Goal: Task Accomplishment & Management: Complete application form

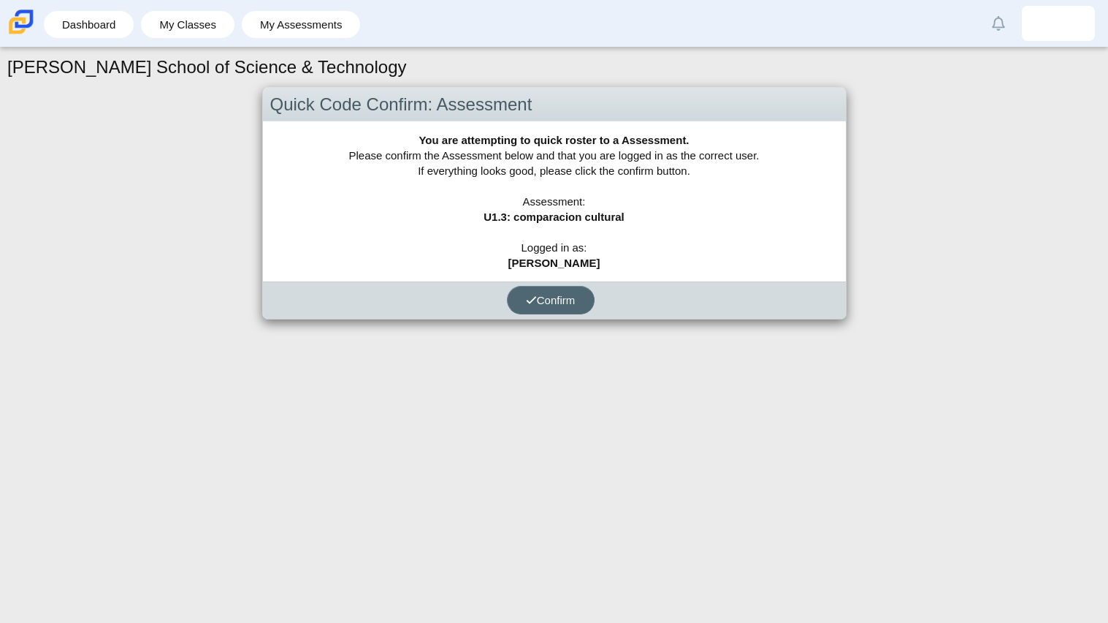
click at [575, 300] on span "Confirm" at bounding box center [551, 300] width 50 height 12
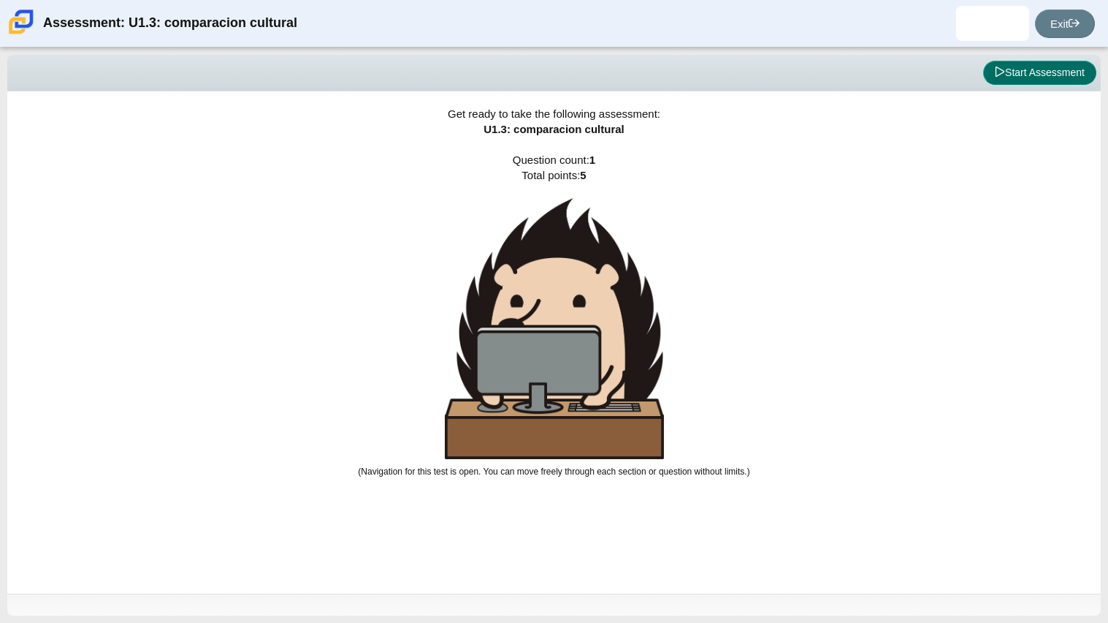
click at [1046, 75] on button "Start Assessment" at bounding box center [1040, 73] width 113 height 25
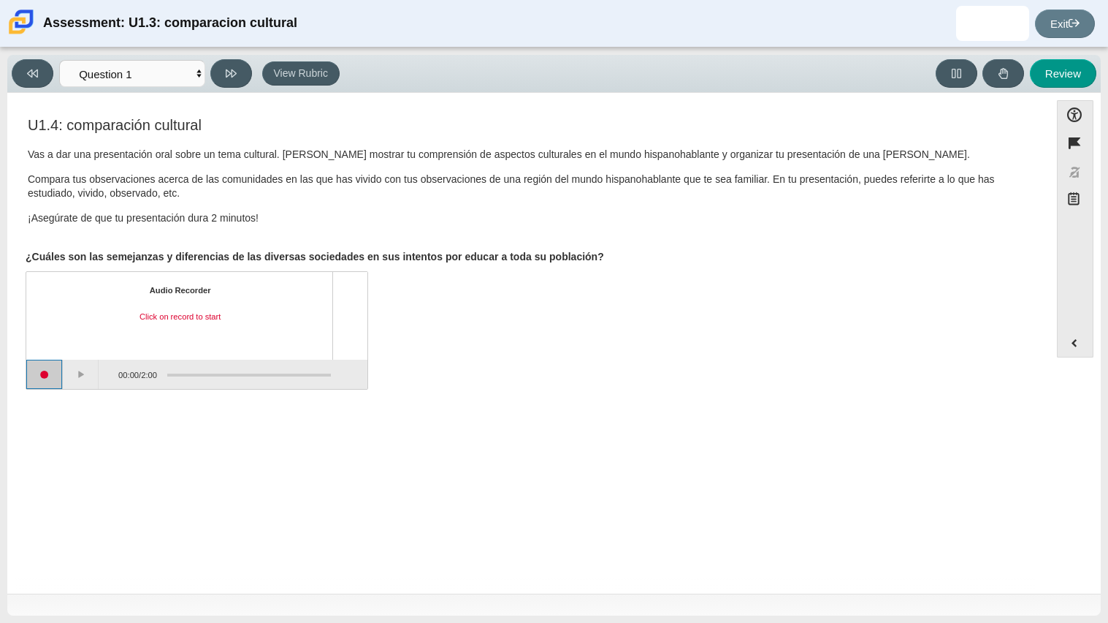
click at [34, 378] on button "Start recording" at bounding box center [44, 374] width 37 height 29
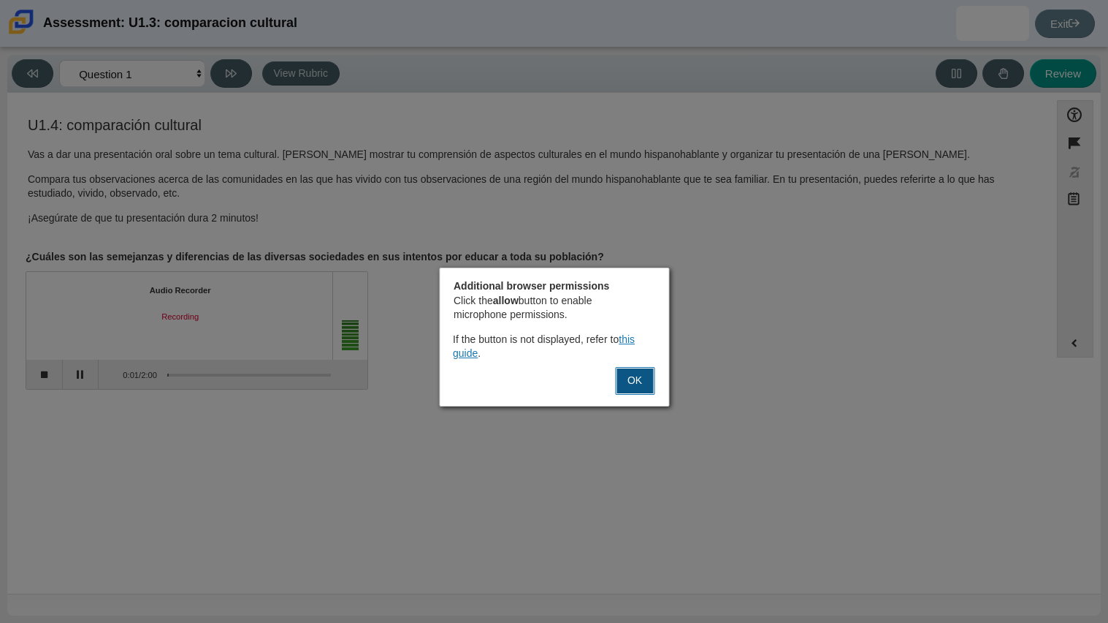
click at [626, 388] on button "OK" at bounding box center [634, 381] width 39 height 28
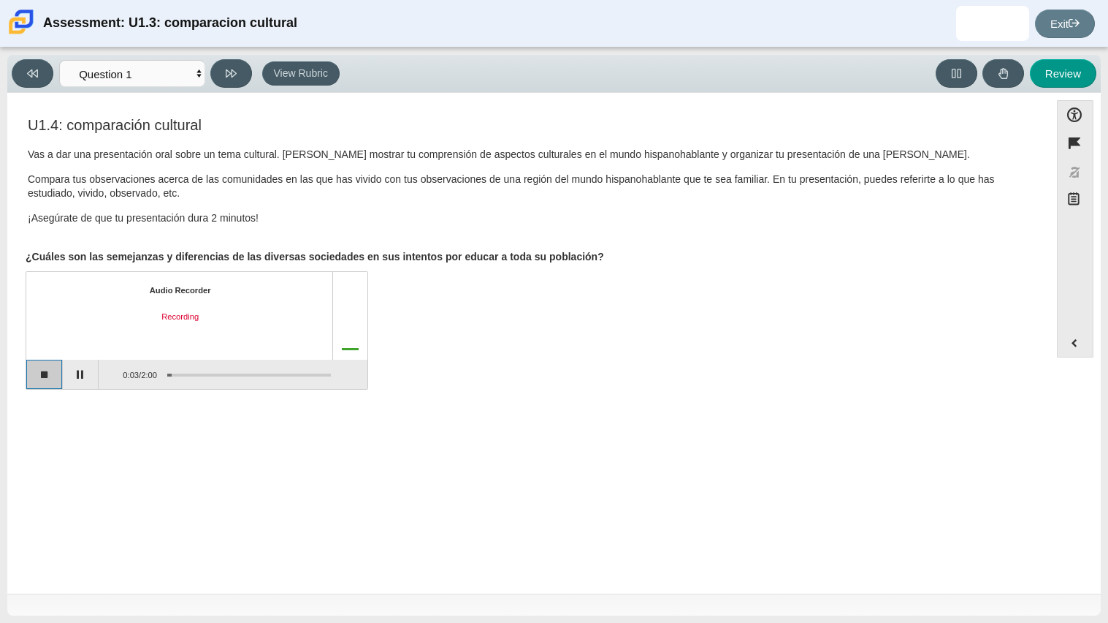
click at [42, 364] on button "Stop recording" at bounding box center [44, 374] width 37 height 29
click at [47, 383] on button "Start recording" at bounding box center [44, 374] width 37 height 29
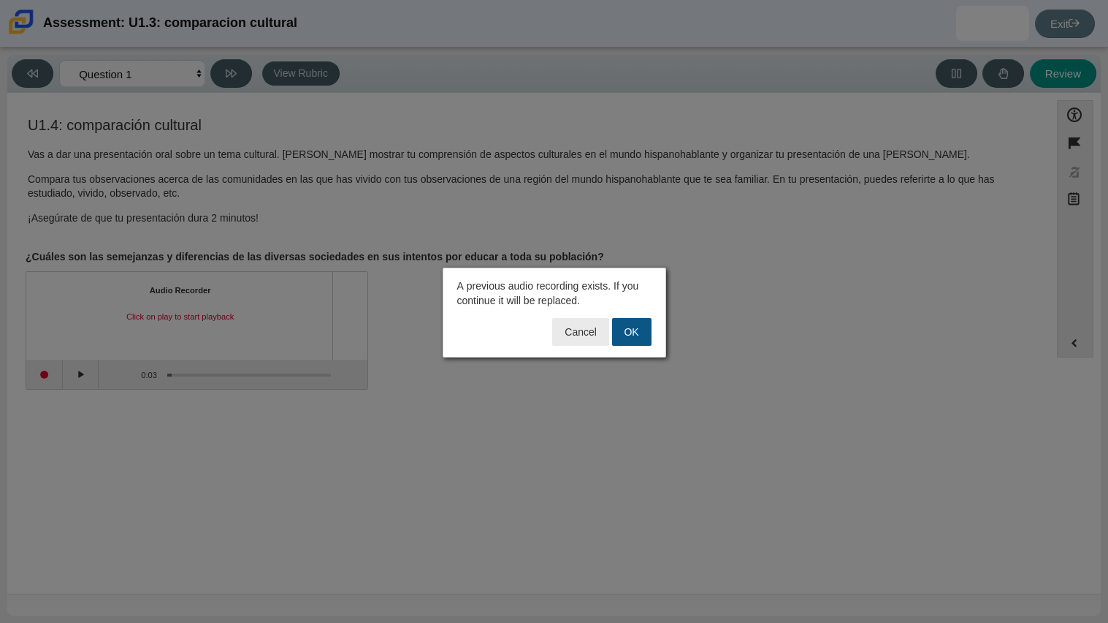
click at [625, 337] on button "OK" at bounding box center [631, 332] width 39 height 28
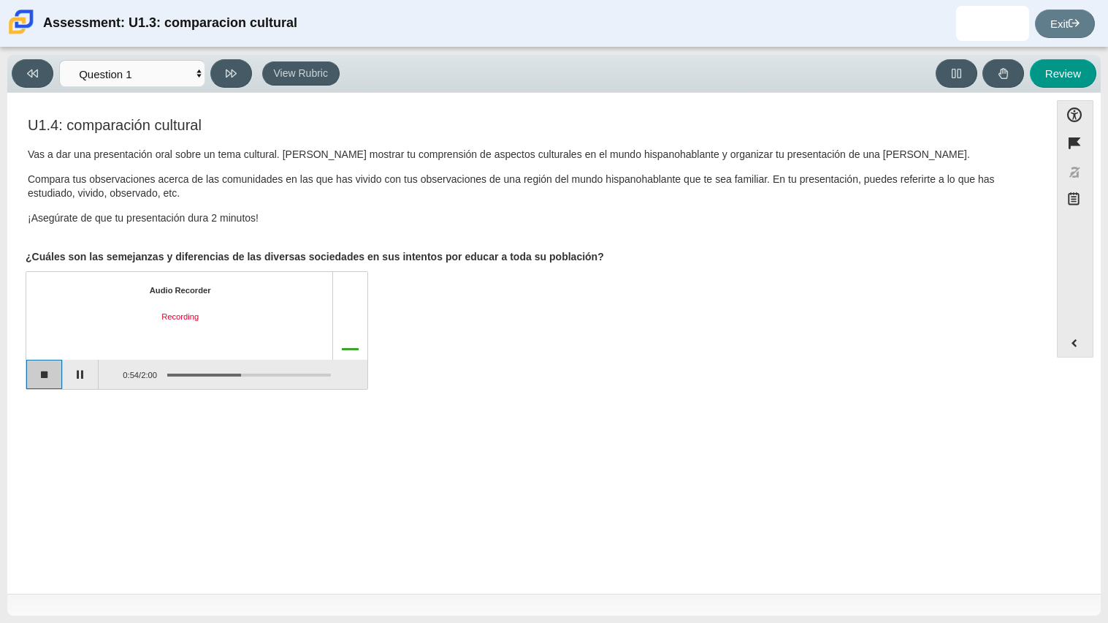
click at [47, 381] on button "Stop recording" at bounding box center [44, 374] width 37 height 29
click at [92, 369] on button "Play" at bounding box center [81, 374] width 37 height 29
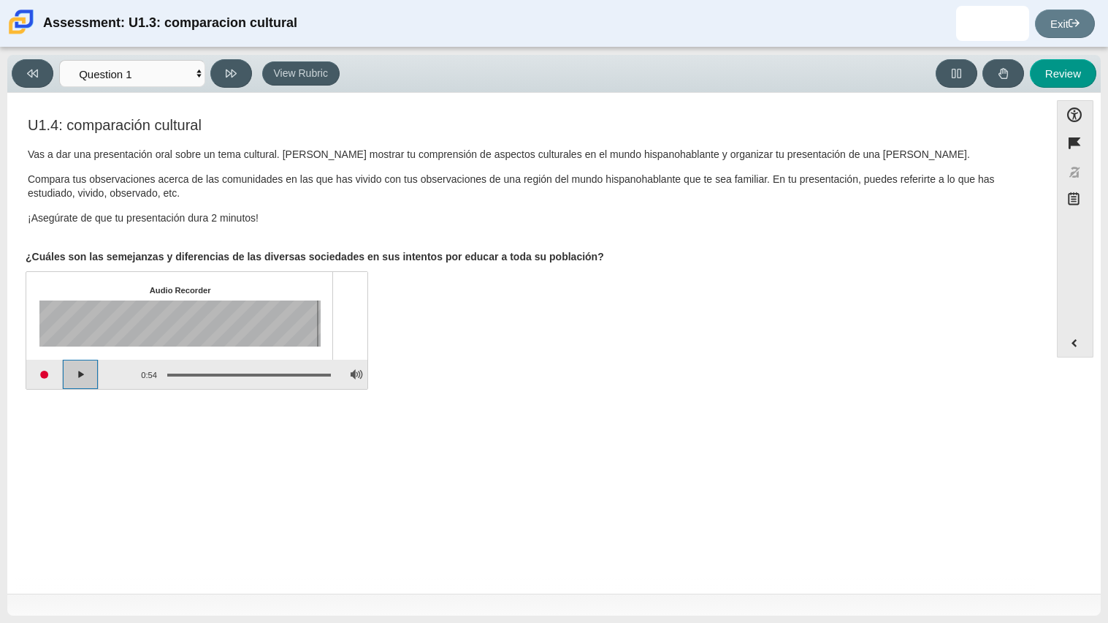
click at [88, 374] on button "Play" at bounding box center [81, 374] width 37 height 29
click at [88, 374] on button "Pause playback" at bounding box center [81, 374] width 37 height 29
click at [1073, 67] on button "Review" at bounding box center [1063, 73] width 66 height 28
select select "review"
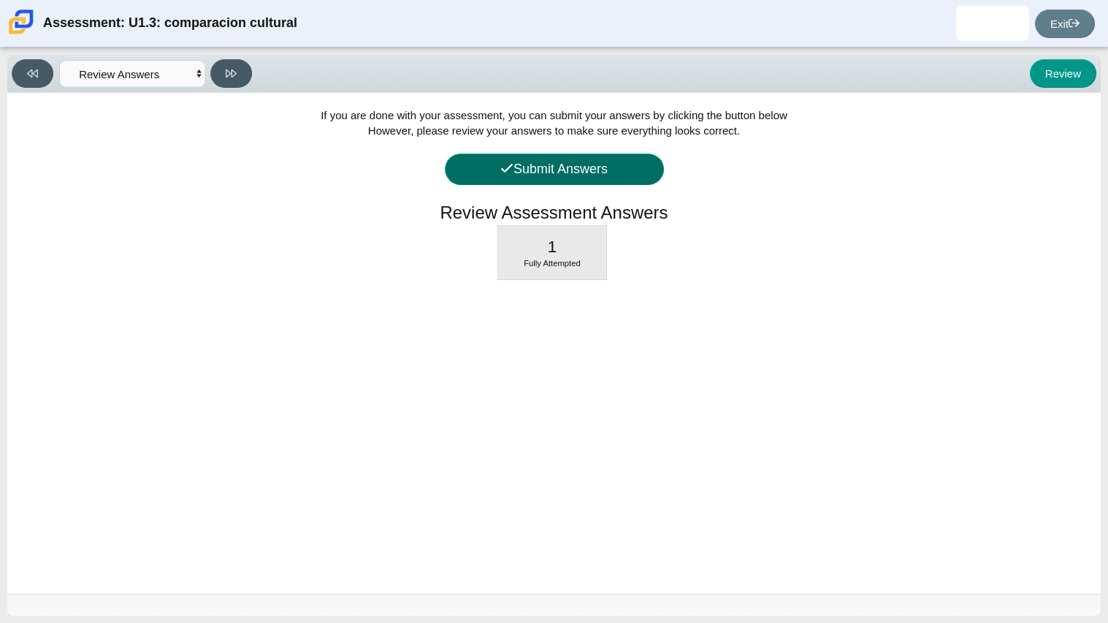
click at [619, 168] on button "Submit Answers" at bounding box center [554, 168] width 219 height 31
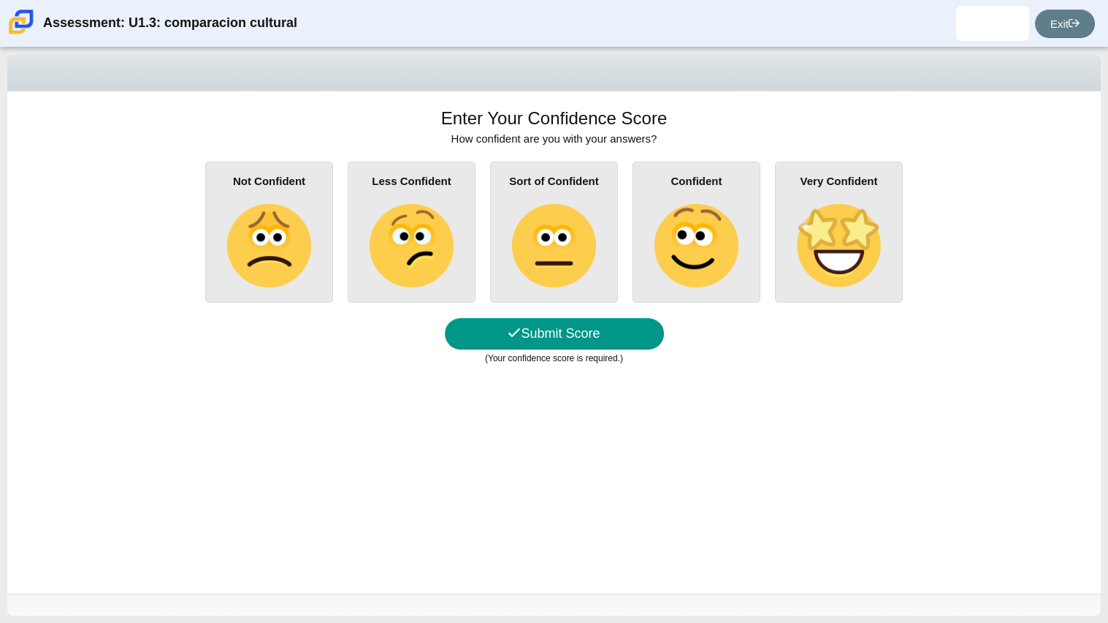
click at [543, 256] on img at bounding box center [553, 245] width 83 height 83
click at [0, 0] on input "Sort of Confident" at bounding box center [0, 0] width 0 height 0
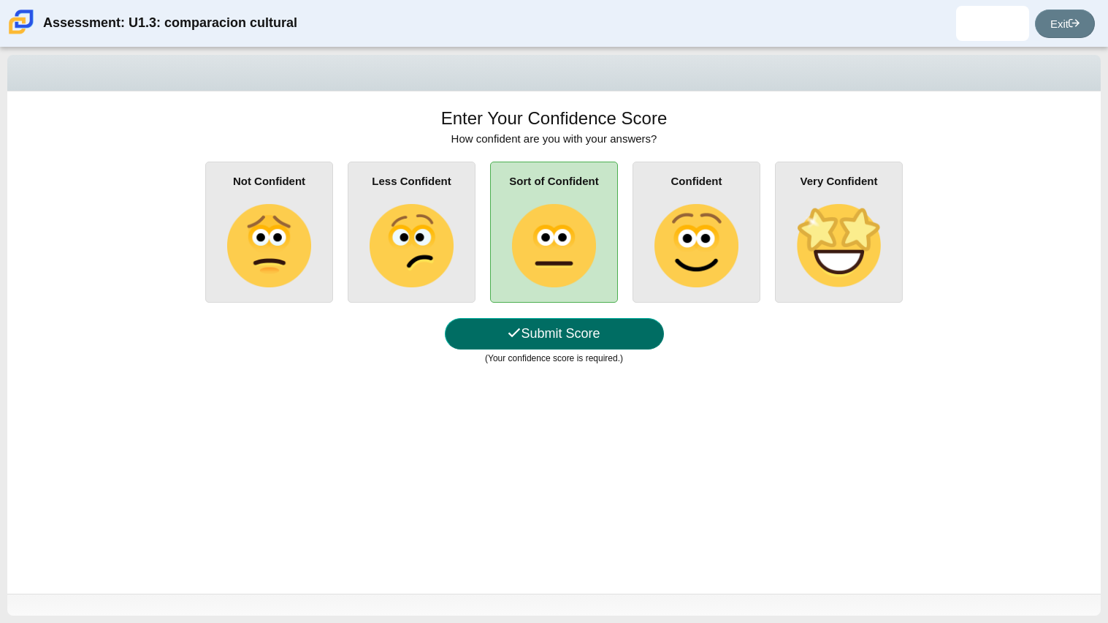
click at [580, 339] on button "Submit Score" at bounding box center [554, 333] width 219 height 31
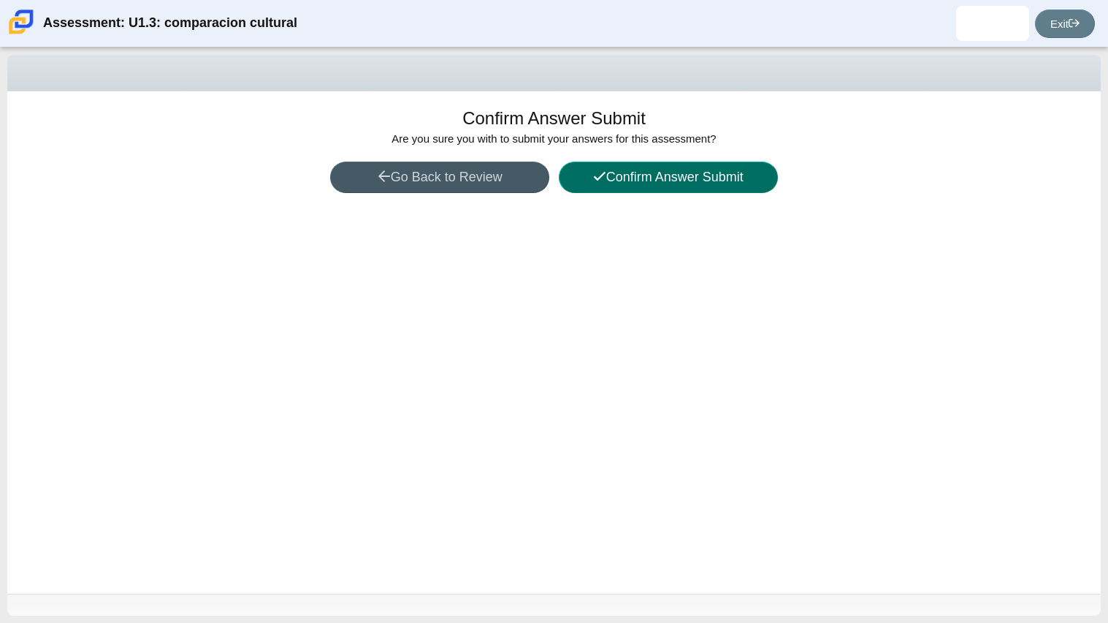
click at [644, 172] on button "Confirm Answer Submit" at bounding box center [668, 176] width 219 height 31
